Goal: Find specific page/section: Find specific page/section

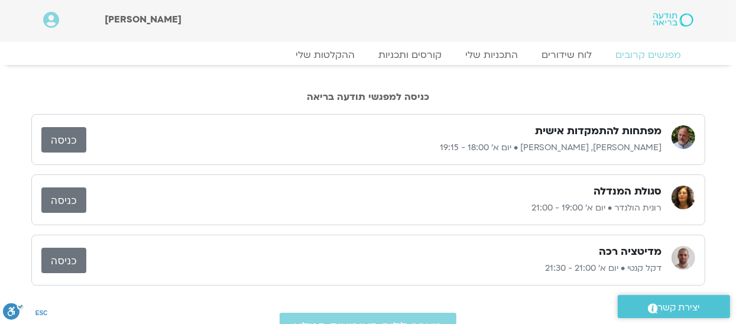
scroll to position [59, 0]
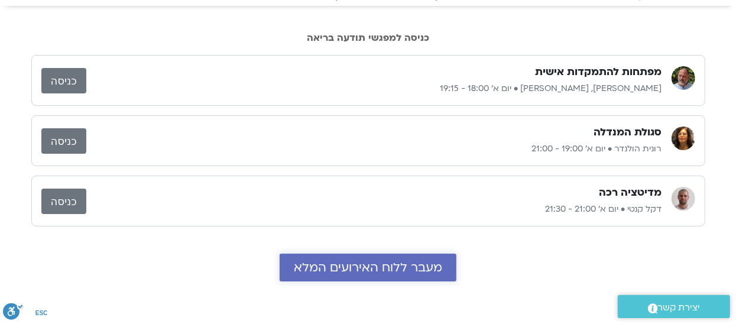
click at [388, 270] on span "מעבר ללוח האירועים המלא" at bounding box center [368, 268] width 148 height 14
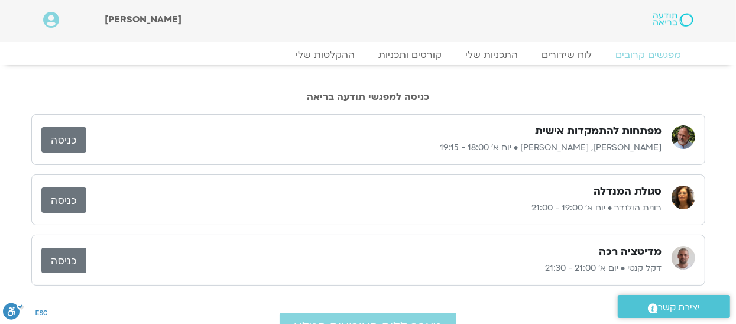
click at [63, 141] on link "כניסה" at bounding box center [63, 139] width 45 height 25
click at [59, 145] on link "כניסה" at bounding box center [63, 139] width 45 height 25
click at [65, 138] on link "כניסה" at bounding box center [63, 139] width 45 height 25
